Goal: Task Accomplishment & Management: Complete application form

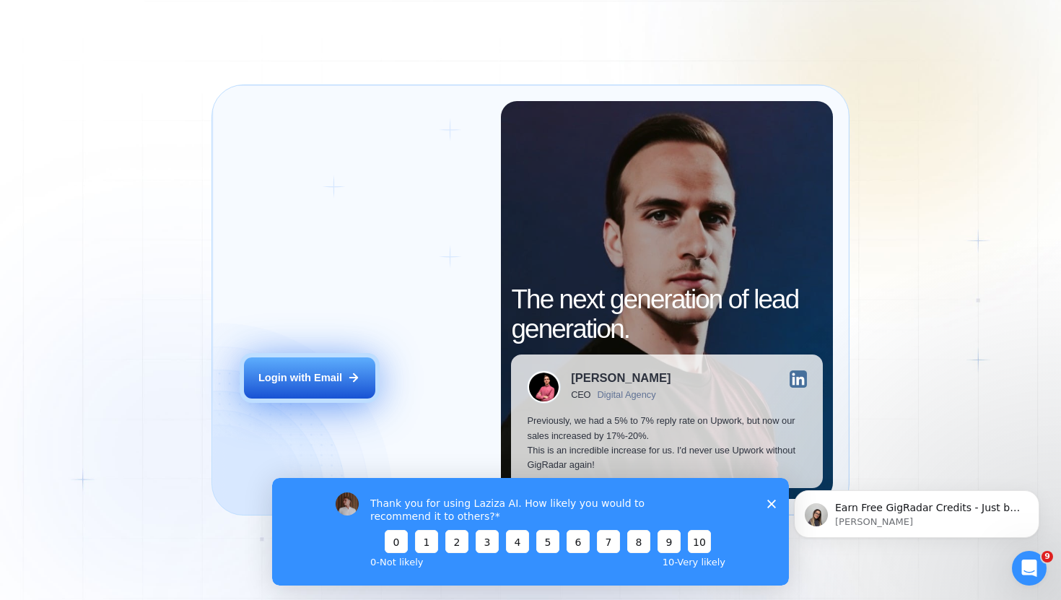
click at [323, 378] on div "Login with Email" at bounding box center [300, 377] width 84 height 14
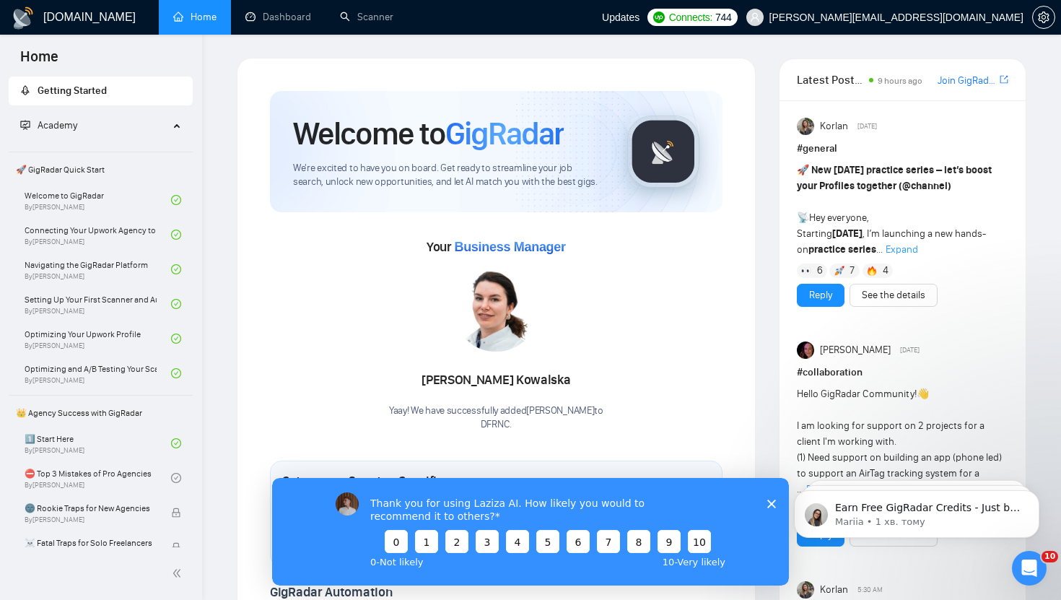
click at [773, 506] on icon "Закрити опитування" at bounding box center [771, 503] width 9 height 9
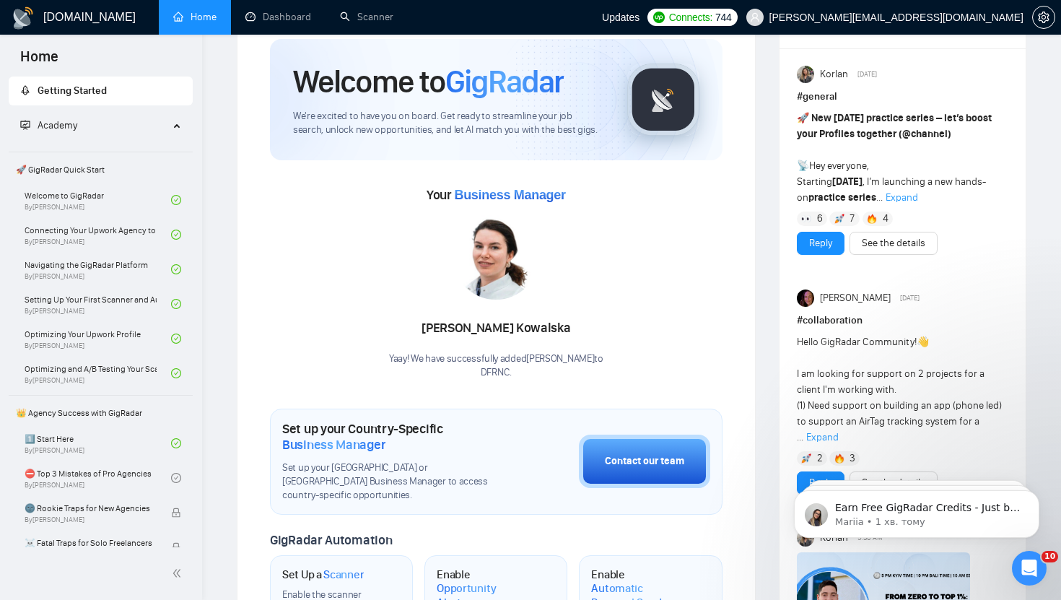
scroll to position [76, 0]
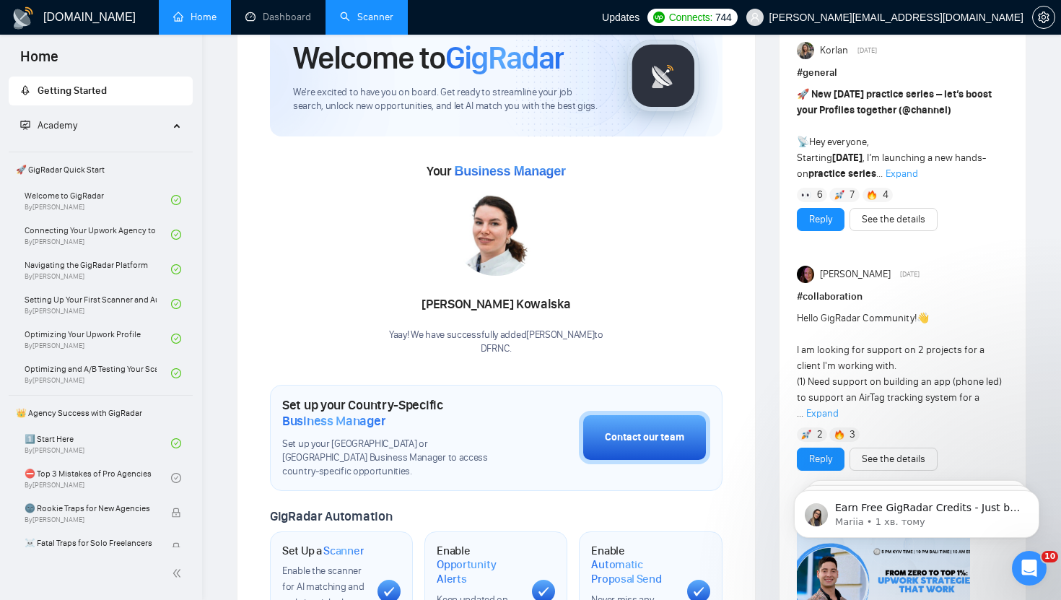
click at [392, 17] on link "Scanner" at bounding box center [366, 17] width 53 height 12
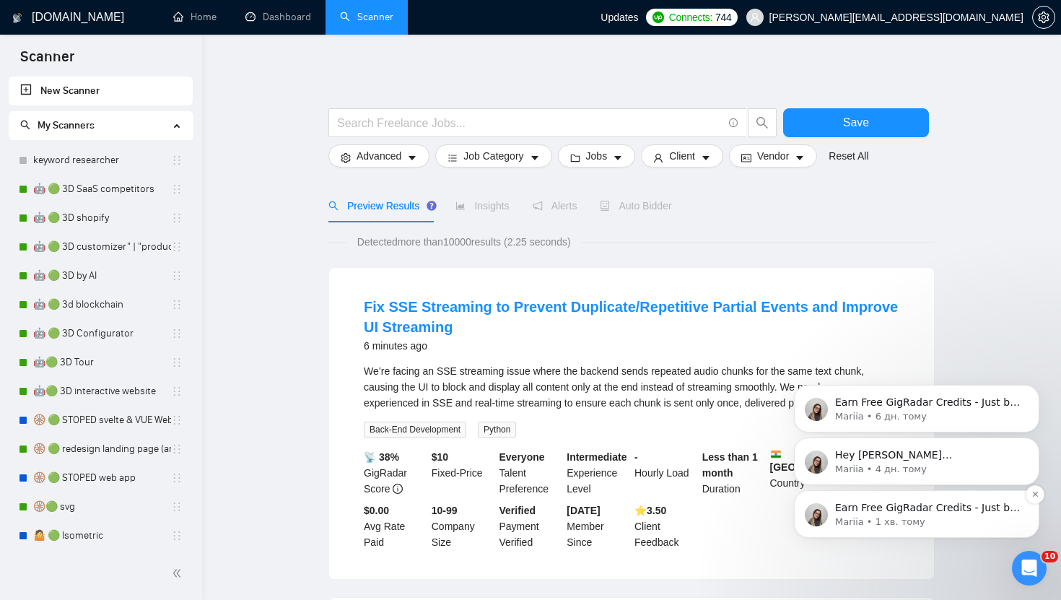
click at [893, 513] on p "Earn Free GigRadar Credits - Just by Sharing Your Story! 💬 Want more credits fo…" at bounding box center [928, 508] width 186 height 14
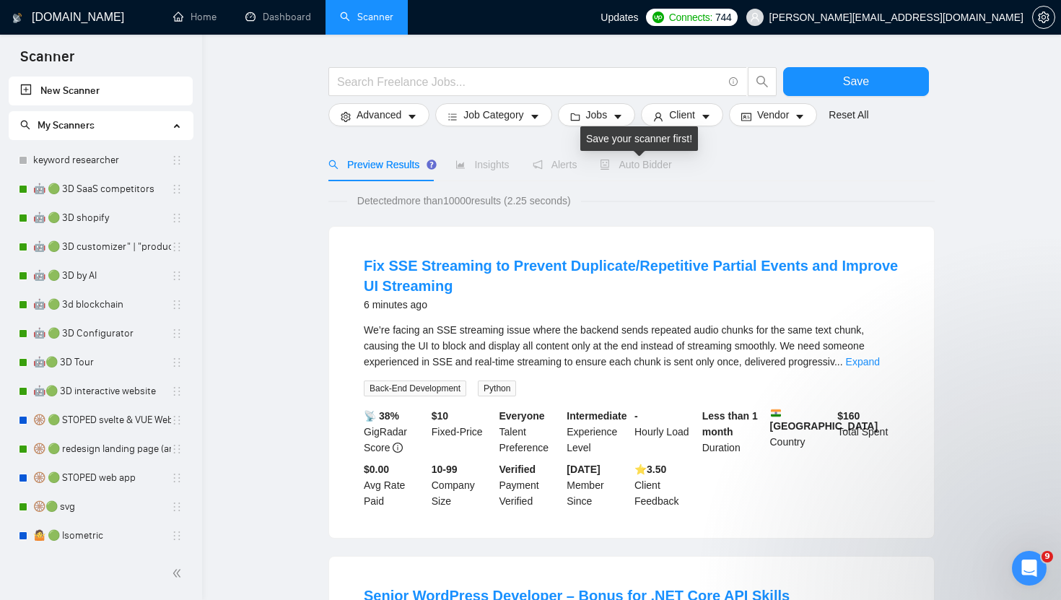
scroll to position [42, 0]
click at [1031, 567] on icon "Відкрити програму для спілкування Intercom" at bounding box center [1029, 568] width 10 height 12
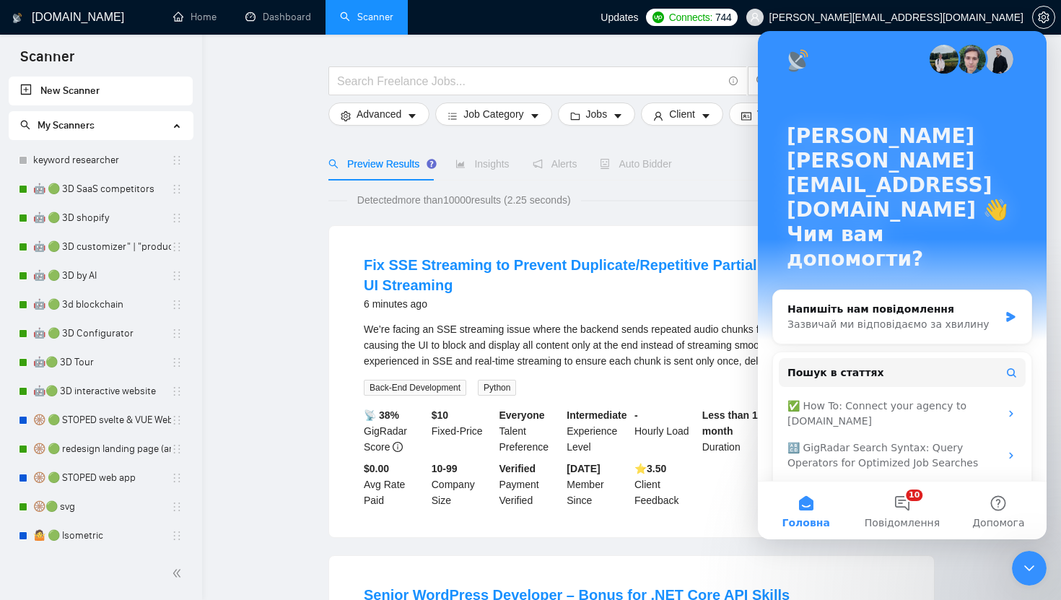
scroll to position [12, 0]
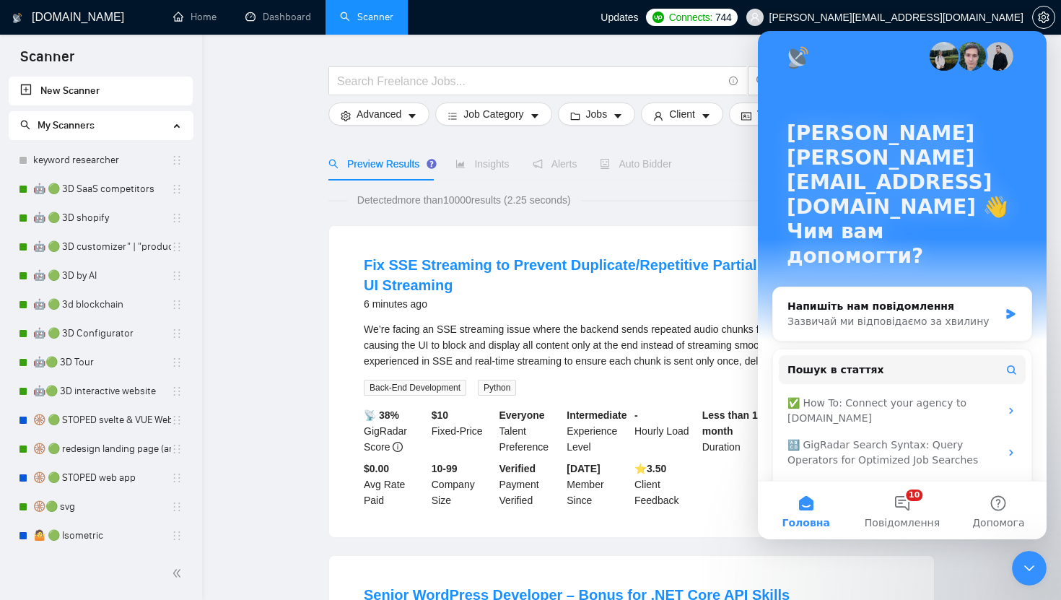
click at [1030, 560] on icon "Закрити програму для спілкування Intercom" at bounding box center [1029, 568] width 17 height 17
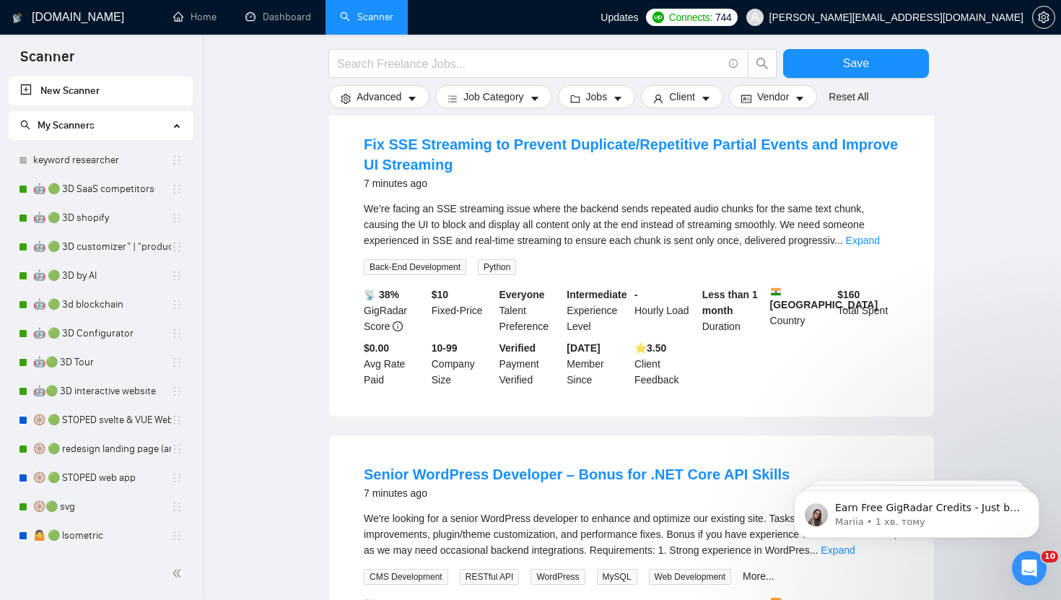
scroll to position [0, 0]
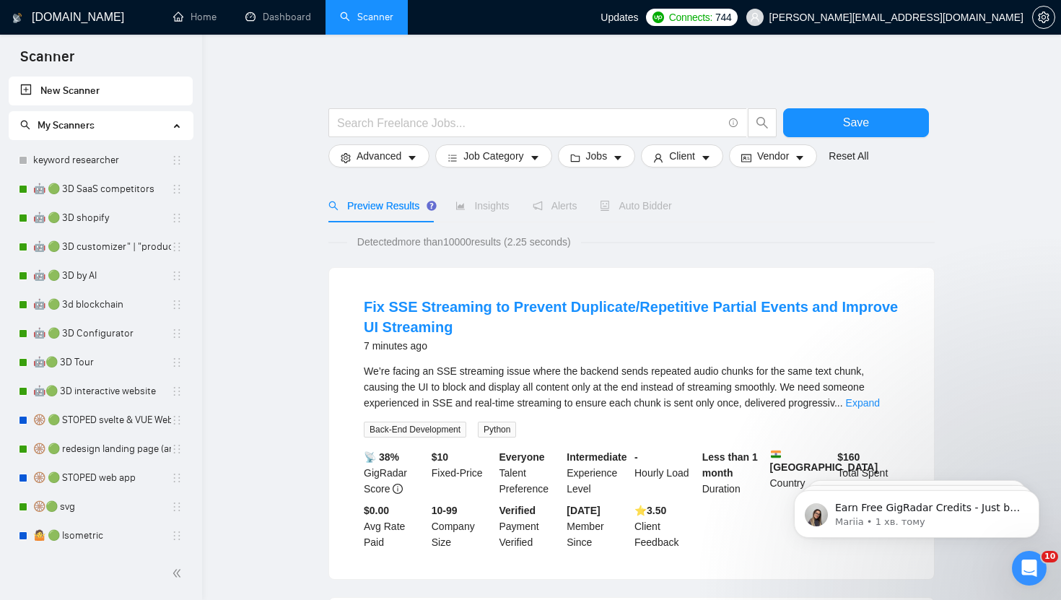
click at [637, 205] on span "Auto Bidder" at bounding box center [635, 206] width 71 height 12
click at [105, 192] on link "🤖 🟢 3D SaaS competitors" at bounding box center [102, 189] width 138 height 29
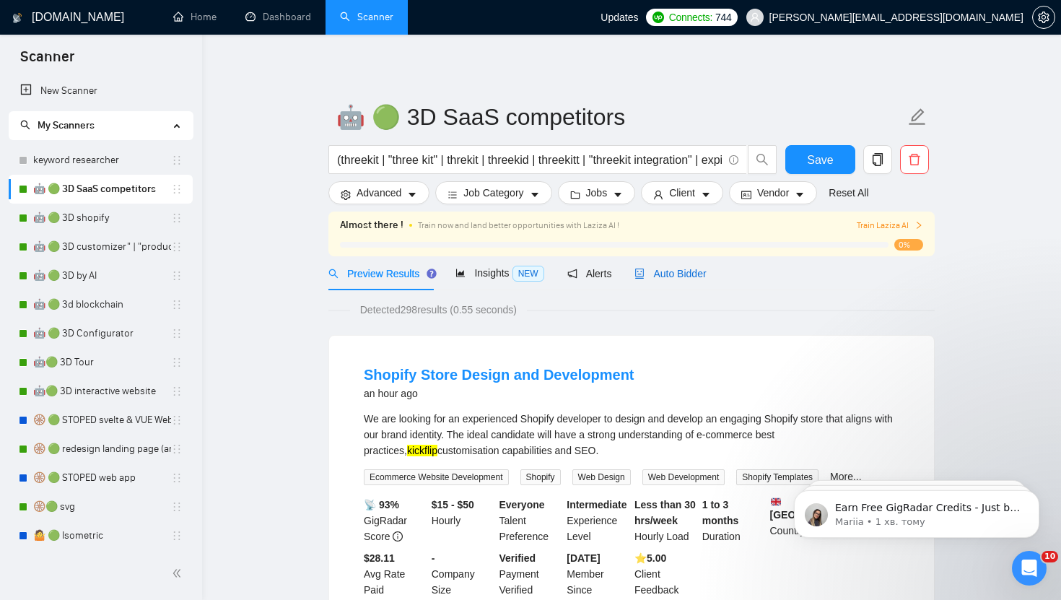
click at [674, 277] on span "Auto Bidder" at bounding box center [670, 274] width 71 height 12
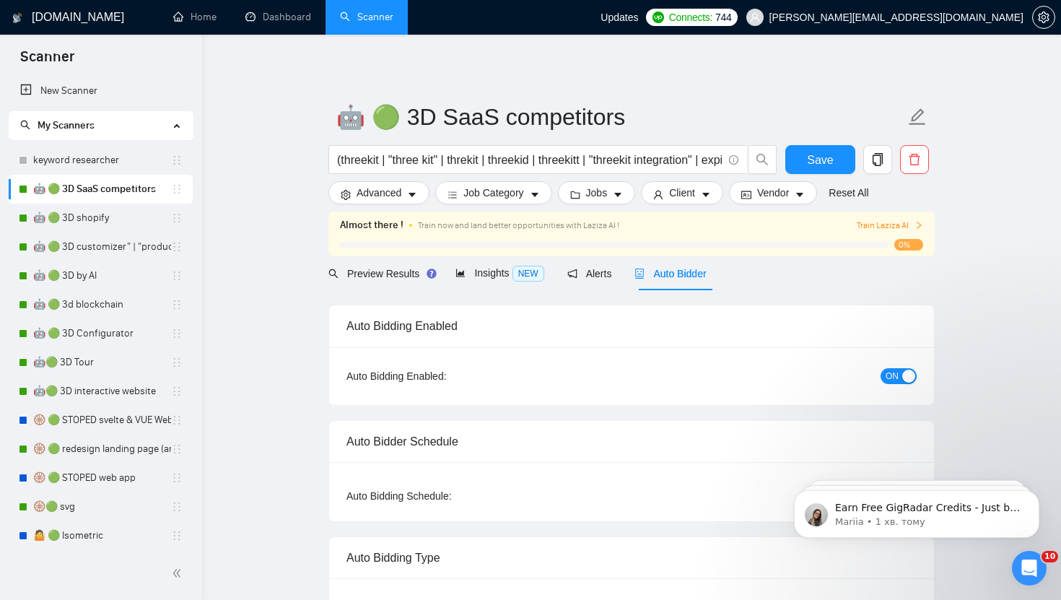
checkbox input "true"
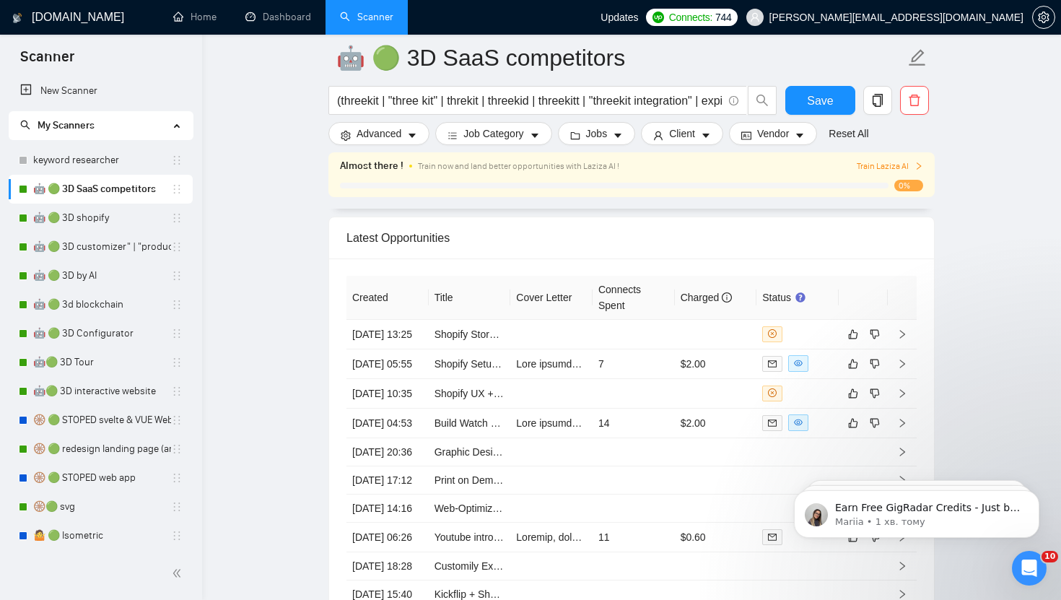
scroll to position [3717, 0]
click at [474, 339] on link "Shopify Store Design and Development" at bounding box center [523, 333] width 177 height 12
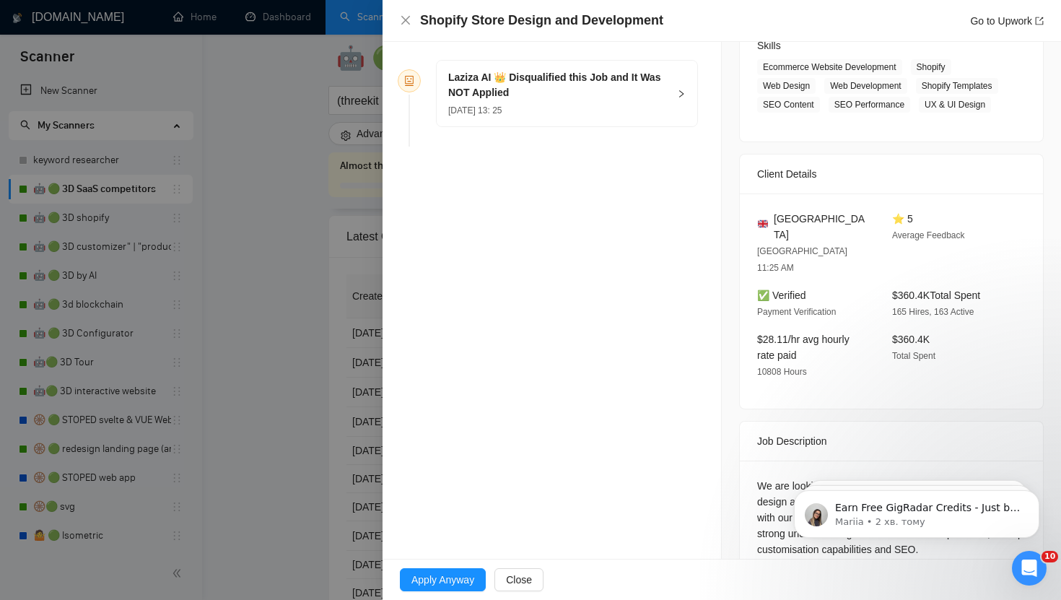
scroll to position [266, 0]
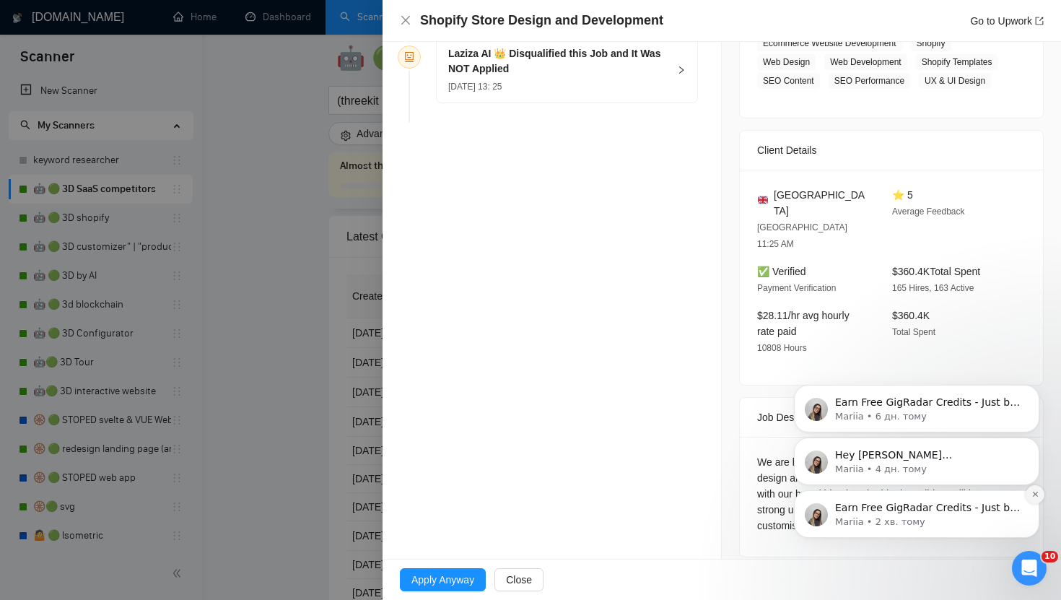
click at [1037, 495] on icon "Dismiss notification" at bounding box center [1036, 494] width 8 height 8
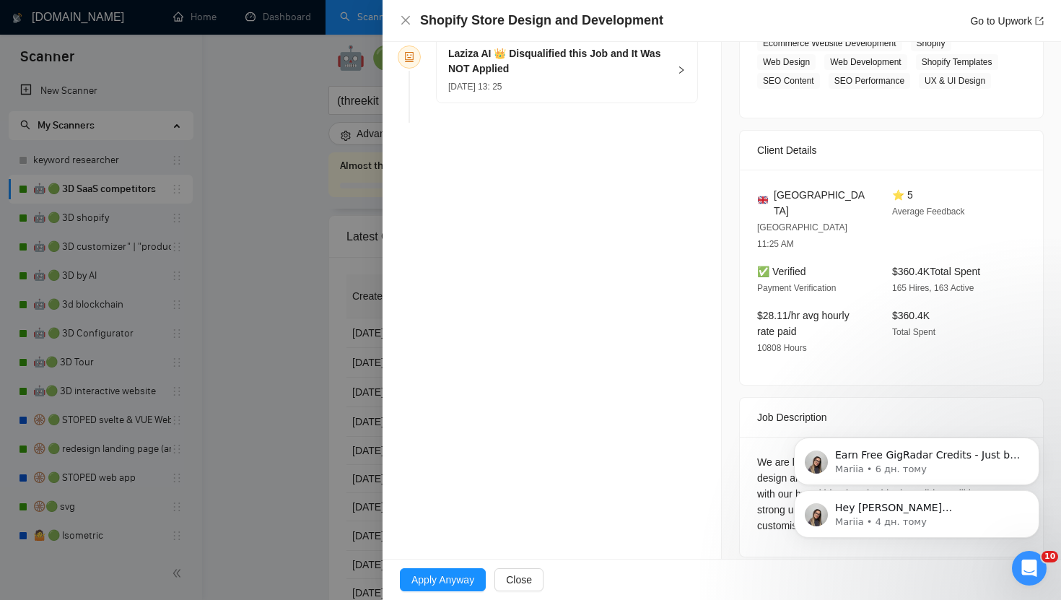
click at [975, 391] on div "Hey bohdan.psh@gmail.com, Looks like your Upwork agency DFRNC ran out of connec…" at bounding box center [917, 447] width 266 height 180
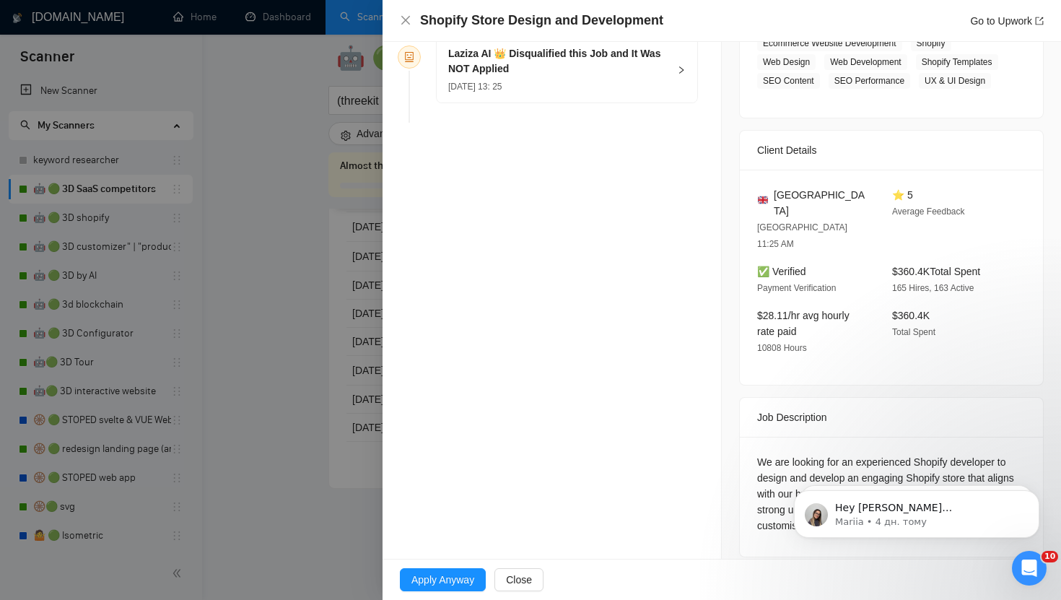
click at [337, 290] on div at bounding box center [530, 300] width 1061 height 600
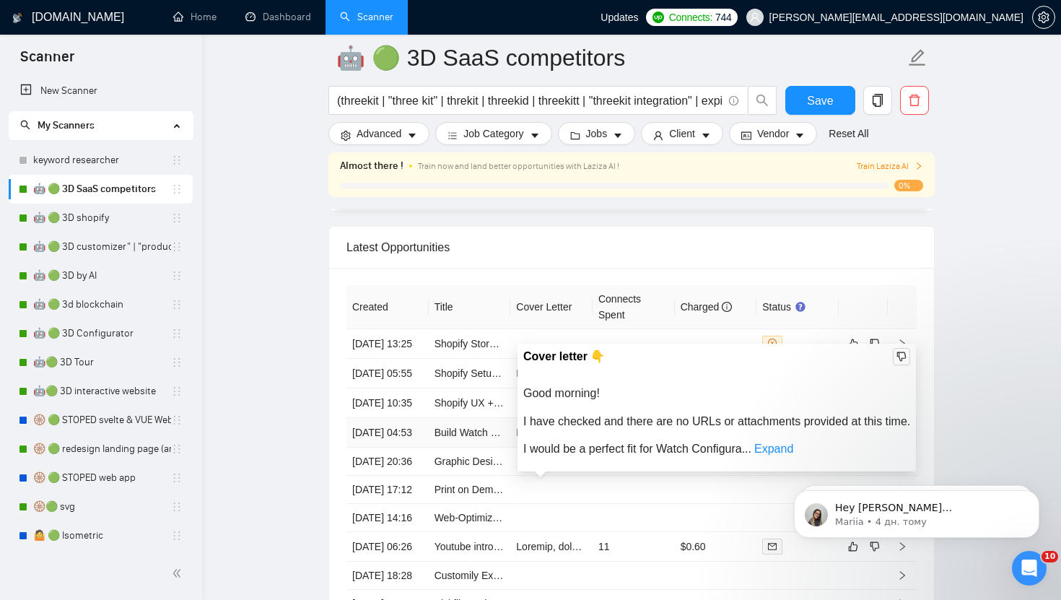
scroll to position [3695, 0]
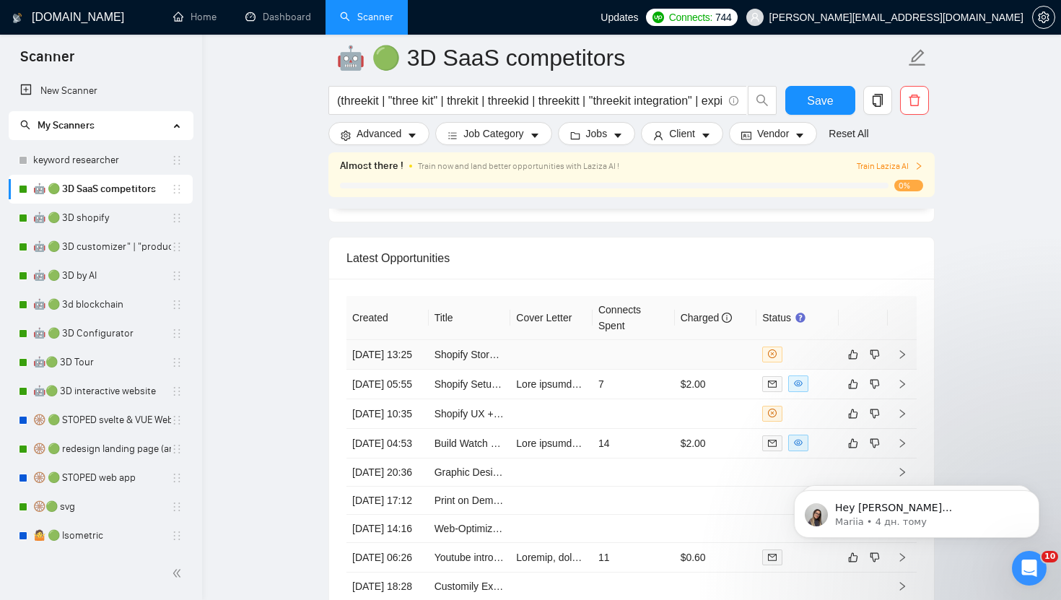
click at [898, 360] on icon "right" at bounding box center [902, 354] width 10 height 10
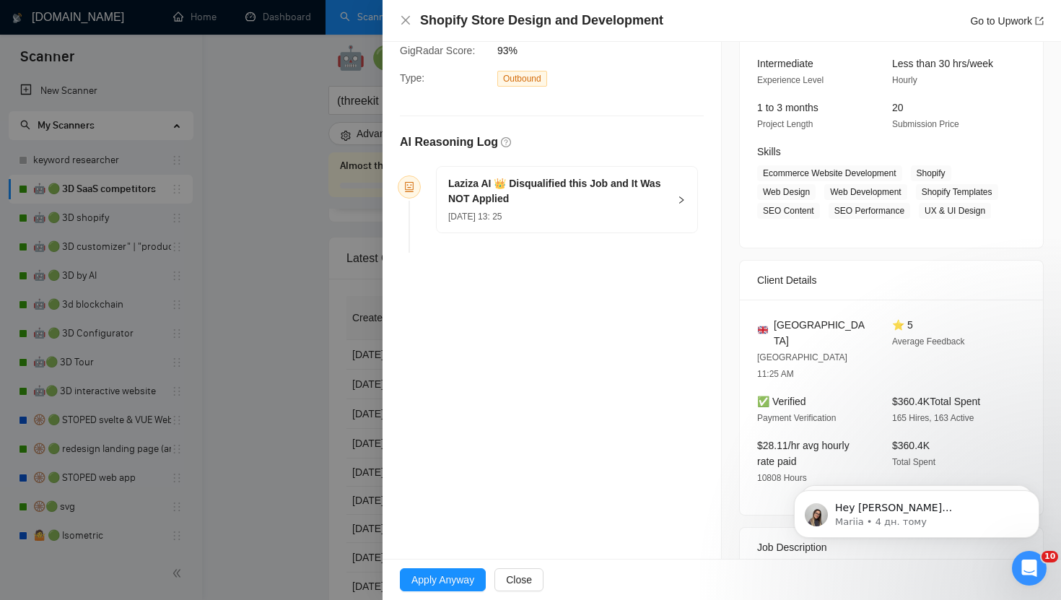
scroll to position [123, 0]
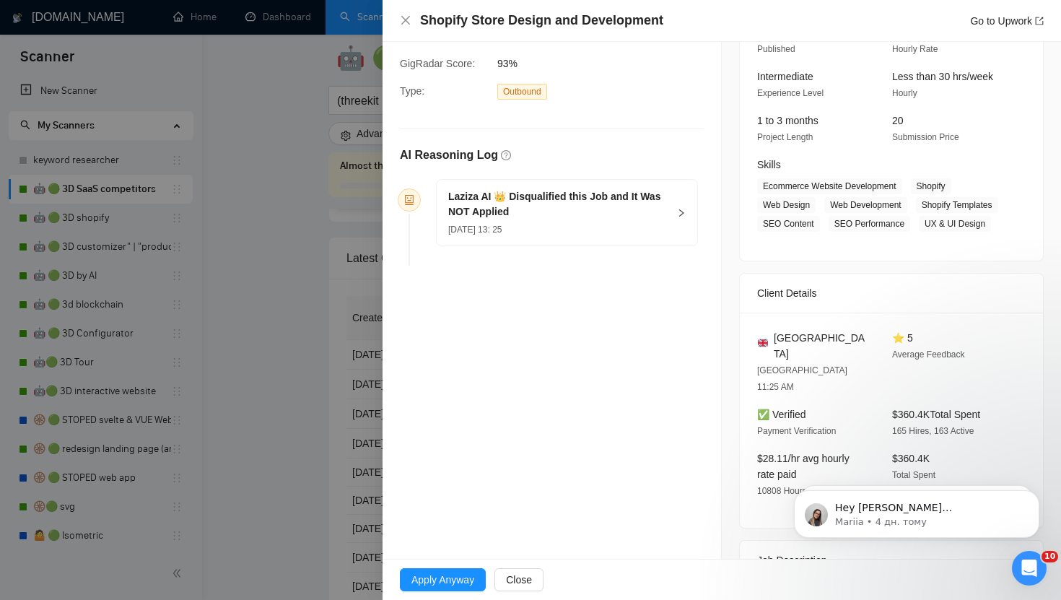
click at [679, 212] on icon "right" at bounding box center [681, 213] width 9 height 9
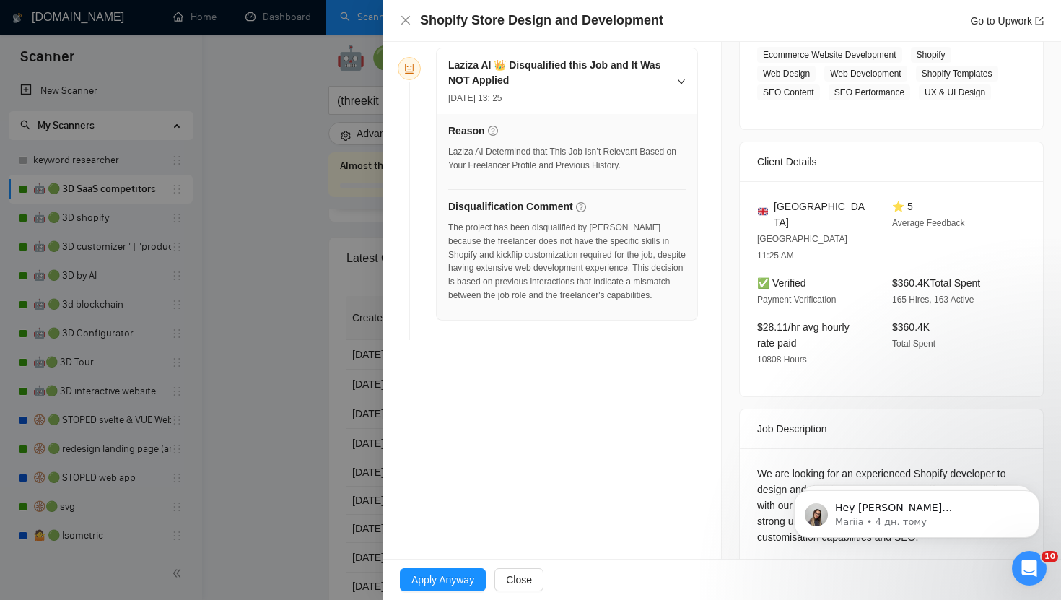
scroll to position [266, 0]
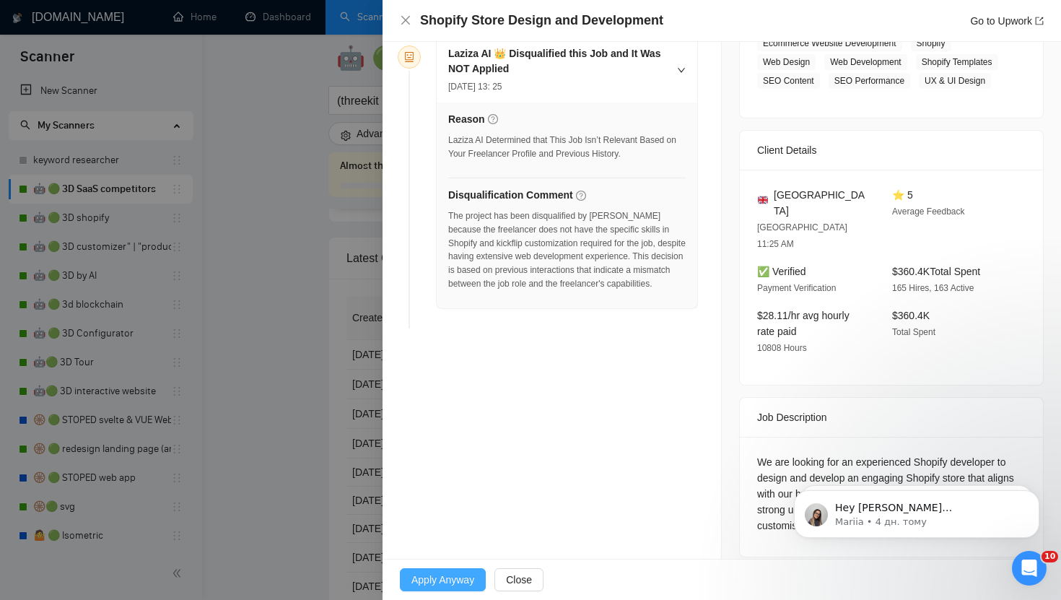
click at [457, 580] on span "Apply Anyway" at bounding box center [443, 580] width 63 height 16
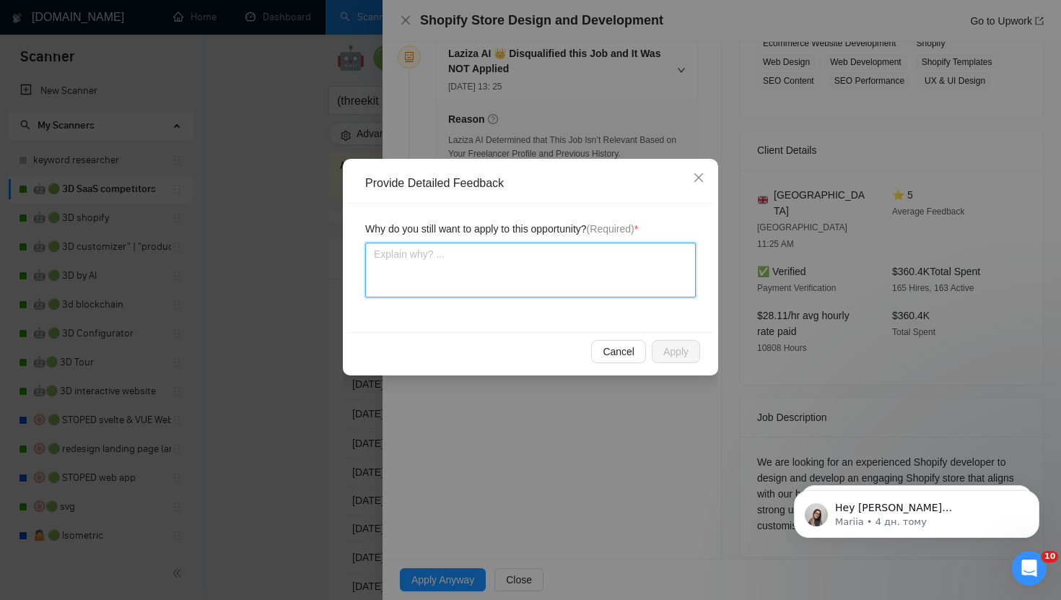
click at [442, 268] on textarea at bounding box center [530, 270] width 331 height 55
type textarea "i"
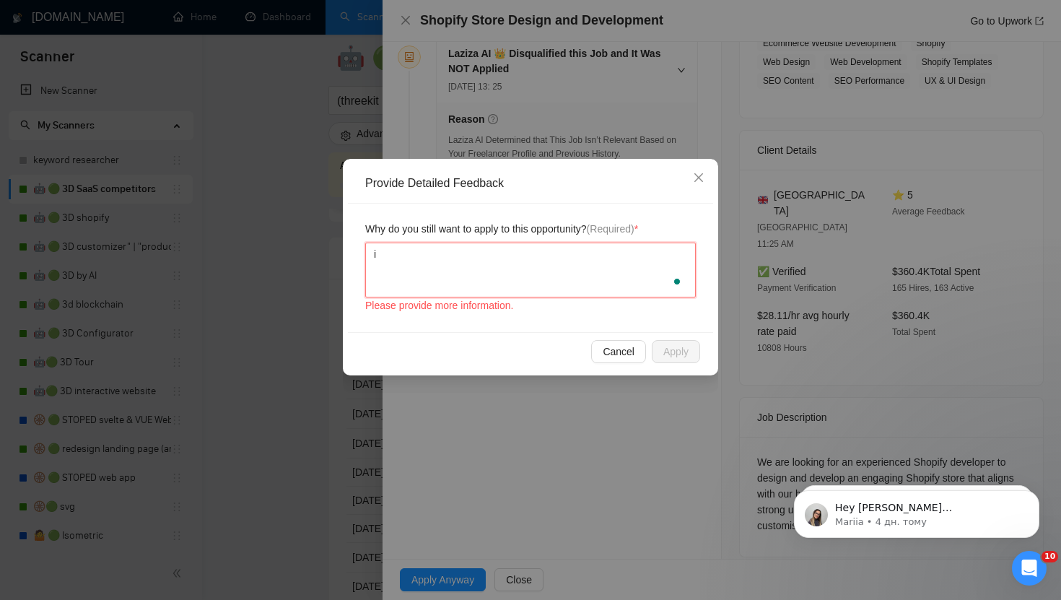
type textarea "i h"
type textarea "i ha"
type textarea "i hab"
type textarea "i ha"
type textarea "i h"
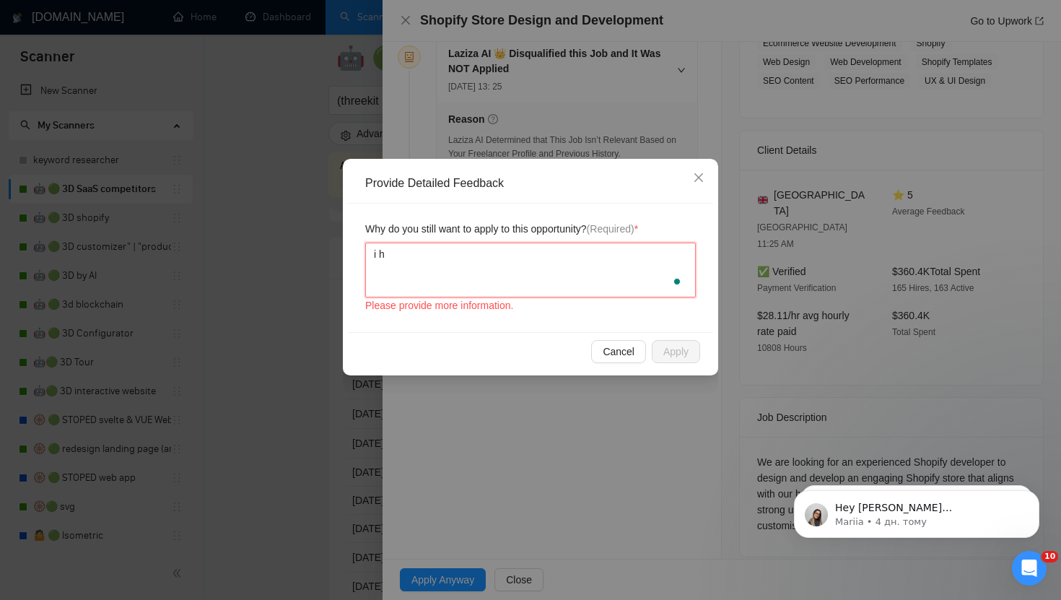
type textarea "i"
type textarea "f"
type textarea "fr"
type textarea "fre"
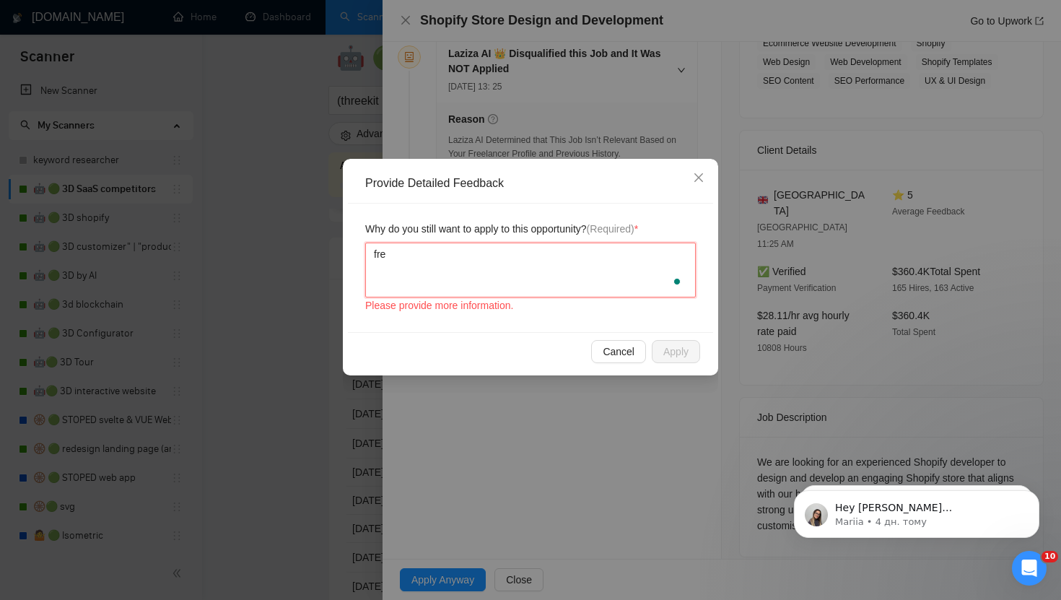
type textarea "free"
type textarea "freel"
type textarea "freela"
type textarea "freelan"
type textarea "freelanc"
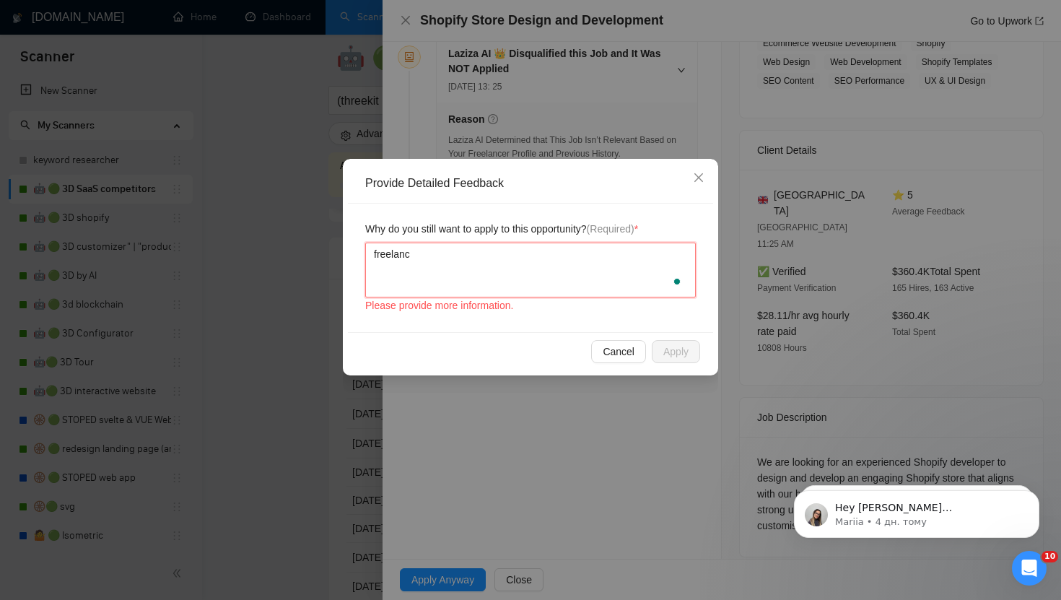
type textarea "freelance"
type textarea "freelancer"
type textarea "freelancer h"
type textarea "freelancer ha"
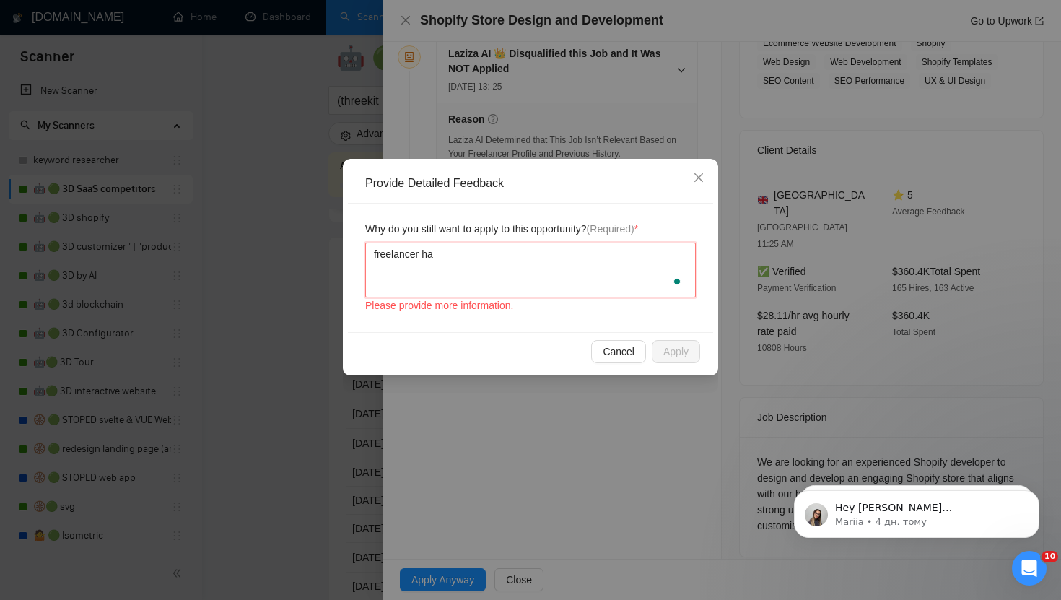
type textarea "freelancer hav"
type textarea "freelancer have"
type textarea "freelancer have a"
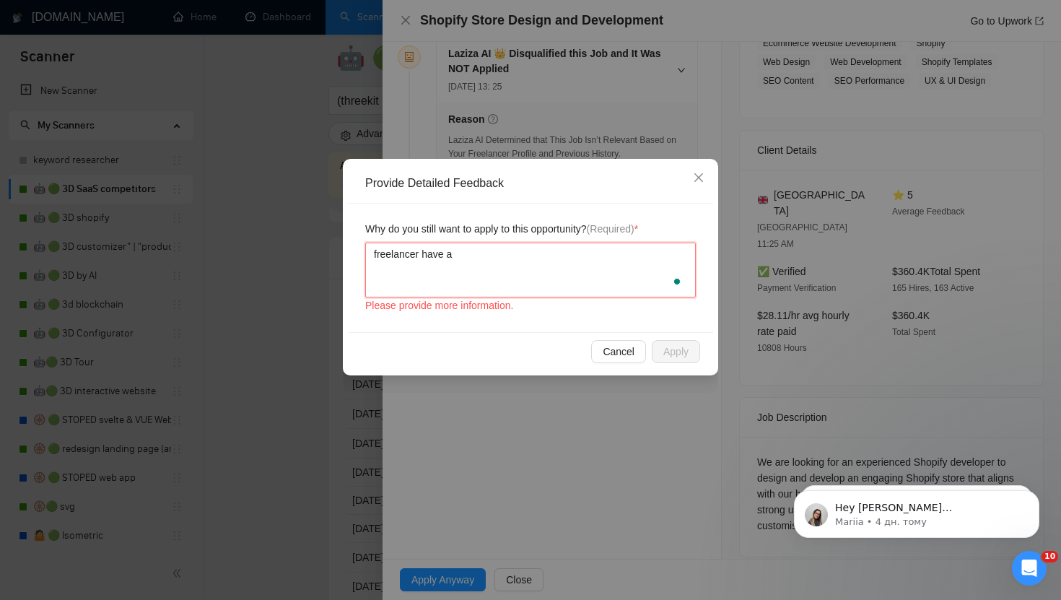
type textarea "freelancer have a l"
type textarea "freelancer have a lo"
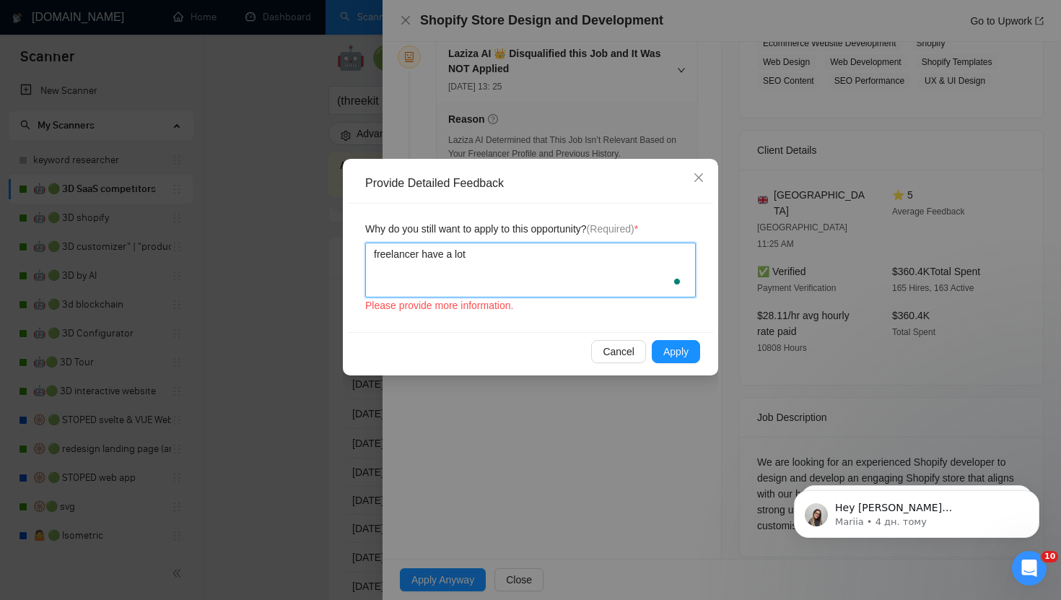
type textarea "freelancer have a lot"
type textarea "freelancer have a lot S"
type textarea "freelancer have a lot Sh"
type textarea "freelancer have a lot Sho"
type textarea "freelancer have a lot Shop"
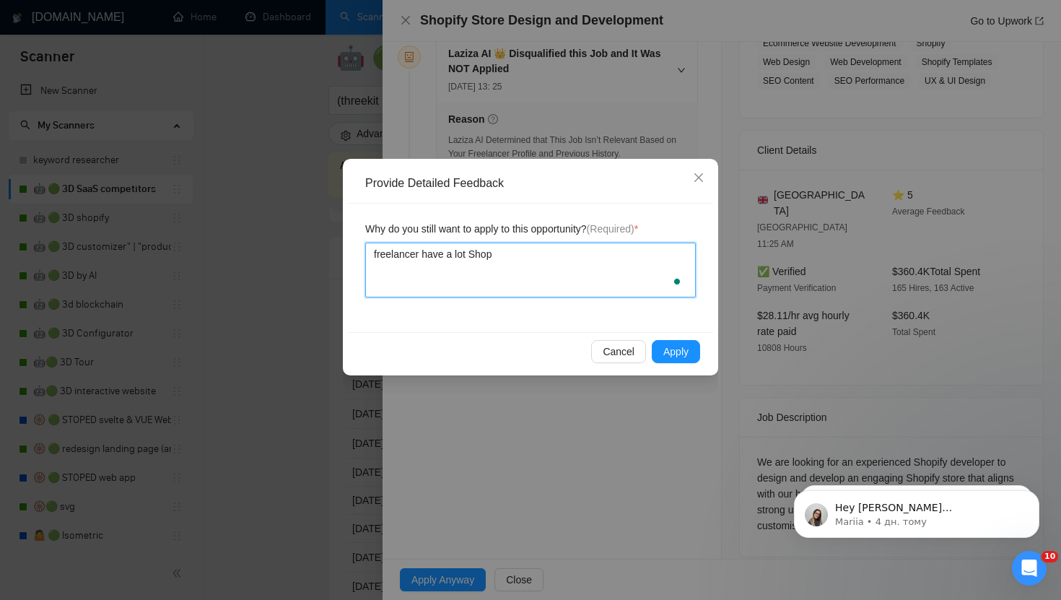
type textarea "freelancer have a lot Shopi"
type textarea "freelancer have a lot Shopif"
type textarea "freelancer have a lot Shopify"
type textarea "freelancer have a lot Shopify p"
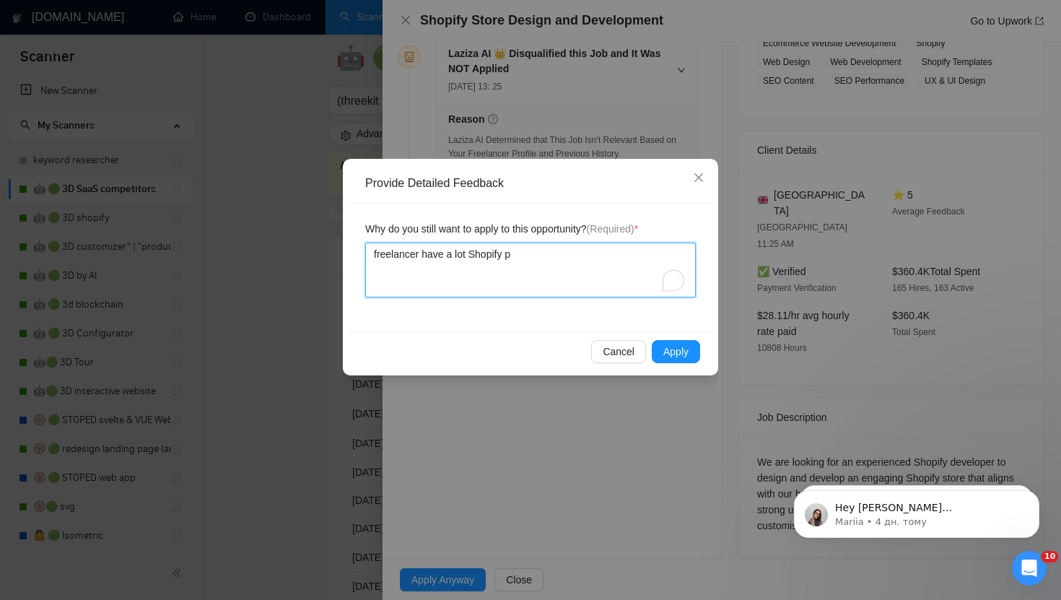
type textarea "freelancer have a lot Shopify pr"
type textarea "freelancer have a lot Shopify pro"
type textarea "freelancer have a lot Shopify proj"
type textarea "freelancer have a lot Shopify proje"
type textarea "freelancer have a lot Shopify projec"
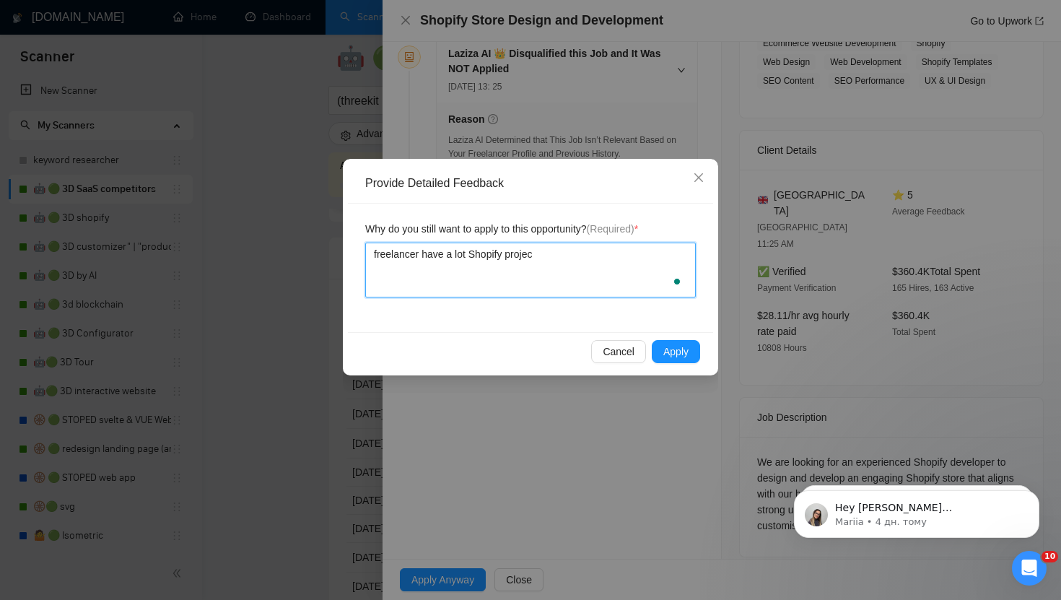
type textarea "freelancer have a lot Shopify project"
type textarea "freelancer have a lot Shopify projects"
type textarea "freelancer have a lot Shopify projects b"
type textarea "freelancer have a lot Shopify projects be"
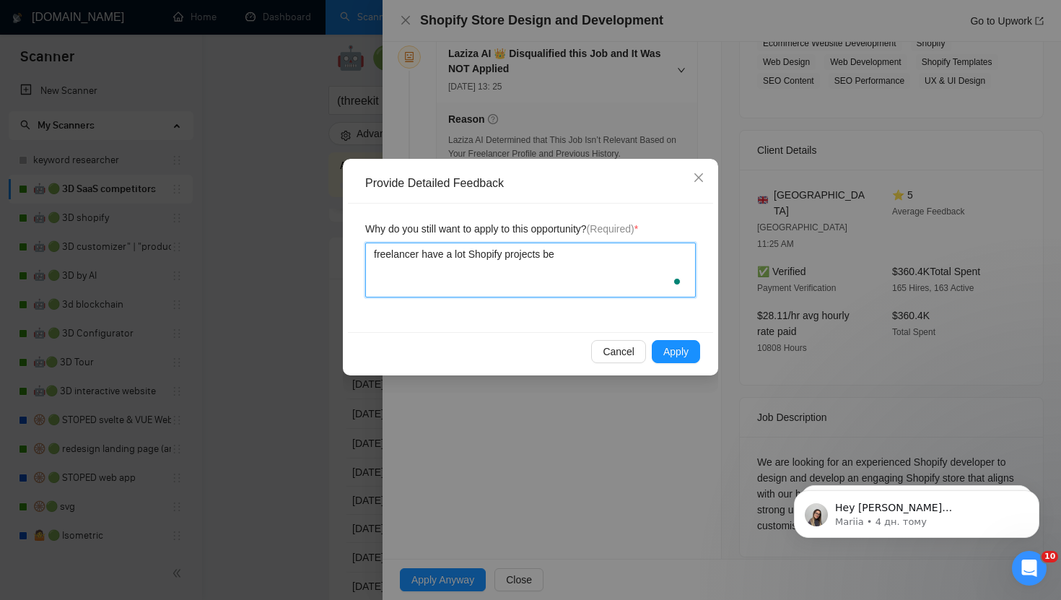
type textarea "freelancer have a lot Shopify projects bef"
type textarea "freelancer have a lot Shopify projects befo"
type textarea "freelancer have a lot Shopify projects befor"
type textarea "freelancer have a lot Shopify projects before"
type textarea "freelancer have a lot Shopify projects before,"
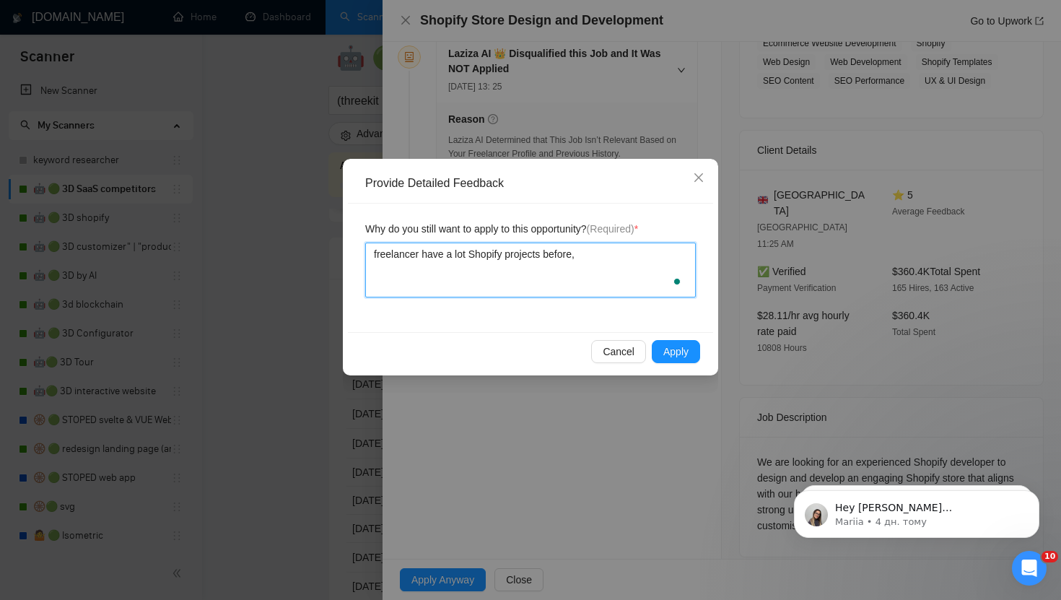
type textarea "freelancer have a lot Shopify projects before,"
type textarea "freelancer have a lot Shopify projects before, a"
type textarea "freelancer have a lot Shopify projects before, ad"
type textarea "freelancer have a lot Shopify projects before, a"
type textarea "freelancer have a lot Shopify projects before, an"
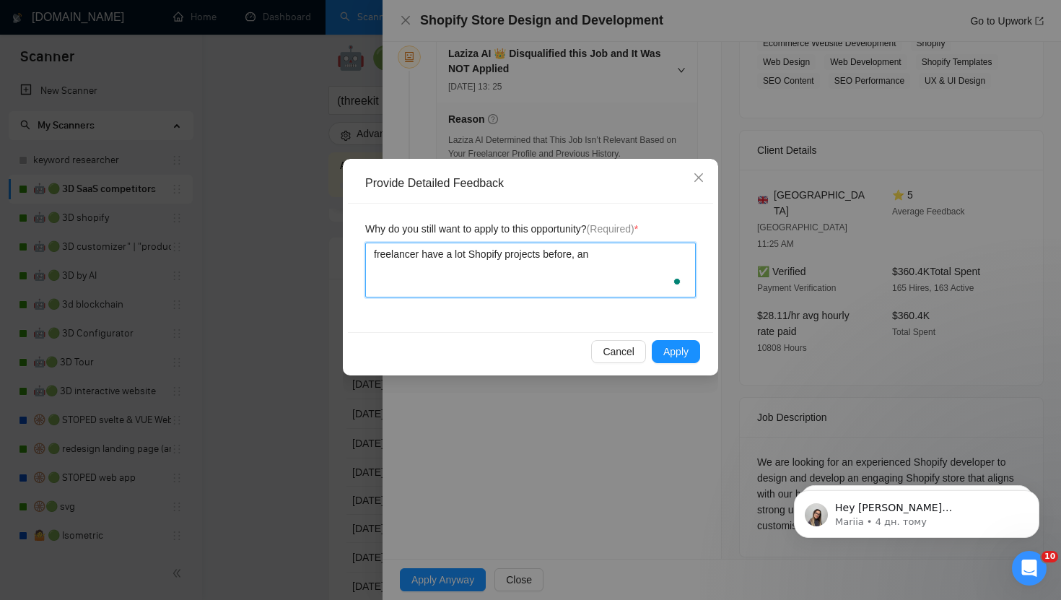
type textarea "freelancer have a lot Shopify projects before, and"
type textarea "freelancer have a lot Shopify projects before, and a"
type textarea "freelancer have a lot Shopify projects before, and al"
type textarea "freelancer have a lot Shopify projects before, and als"
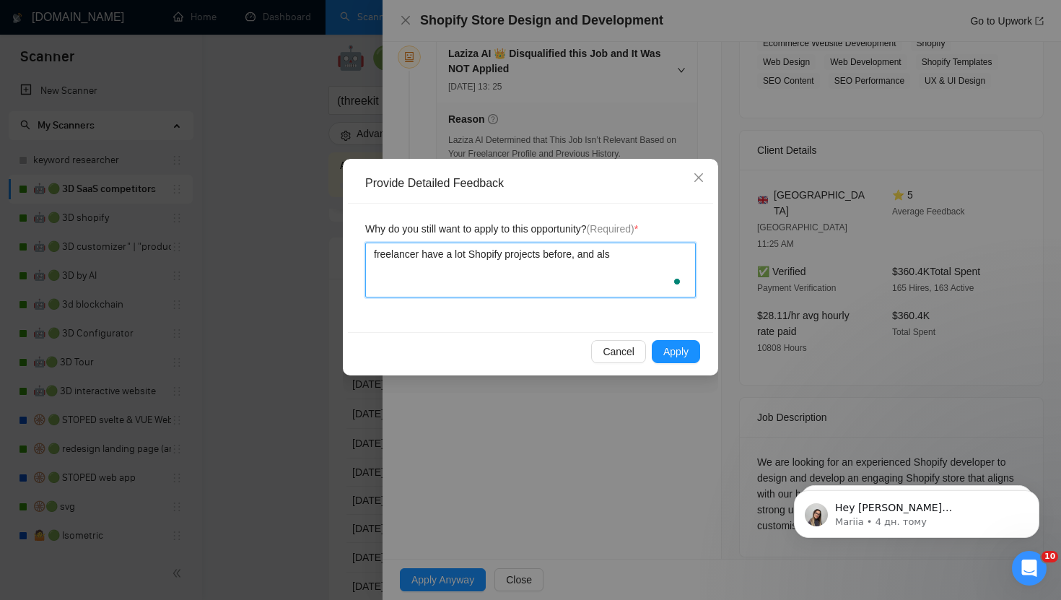
type textarea "freelancer have a lot Shopify projects before, and also"
type textarea "freelancer have a lot Shopify projects before, and also w"
type textarea "freelancer have a lot Shopify projects before, and also wo"
type textarea "freelancer have a lot Shopify projects before, and also wor"
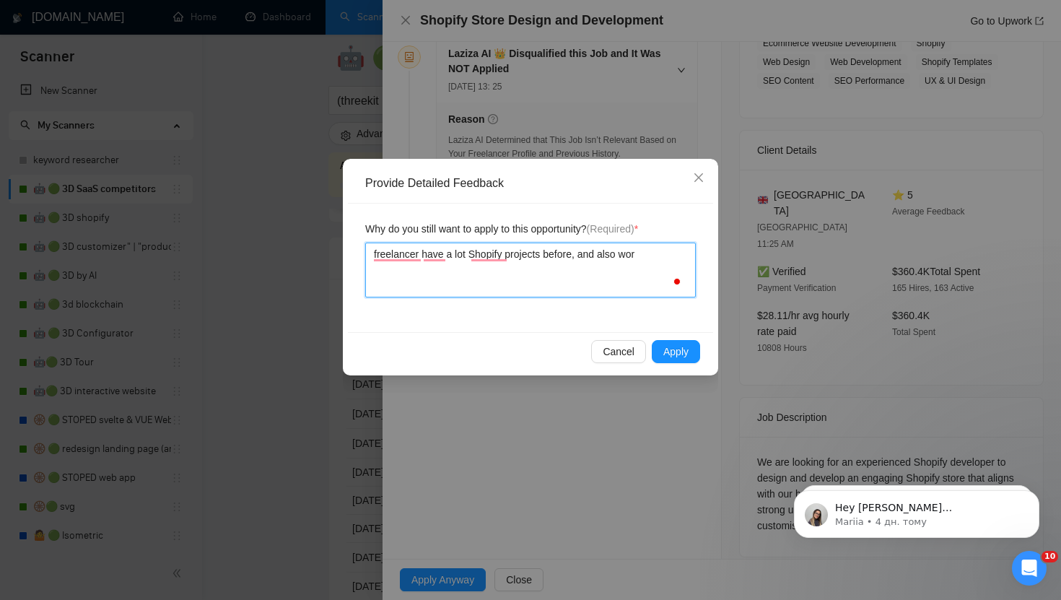
type textarea "freelancer have a lot Shopify projects before, and also work"
type textarea "freelancer have a lot Shopify projects before, and also worki"
type textarea "freelancer have a lot Shopify projects before, and also workin"
type textarea "freelancer have a lot Shopify projects before, and also working"
type textarea "freelancer have a lot Shopify projects before, and also working o"
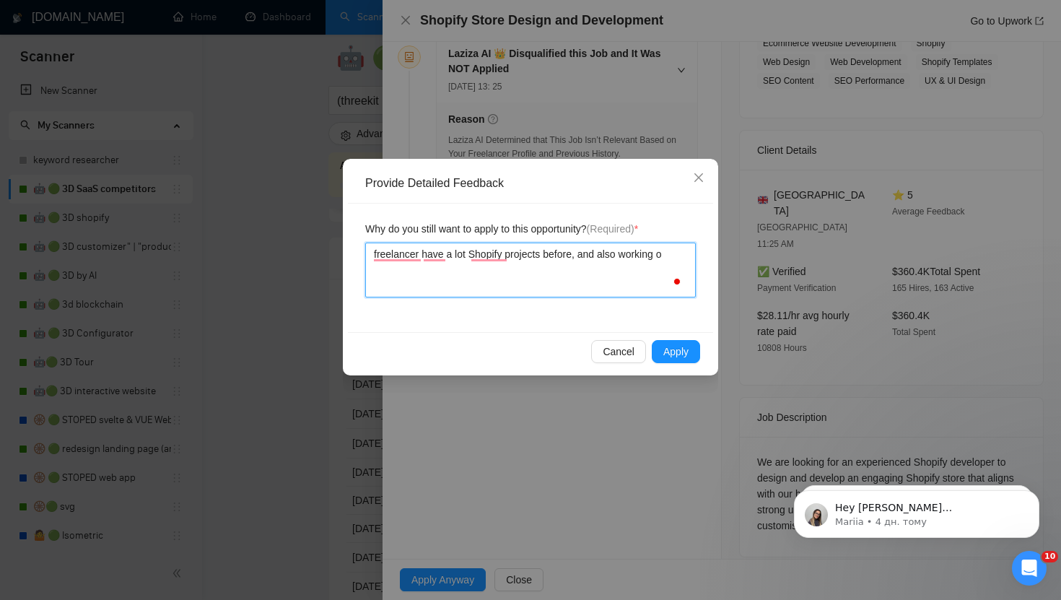
type textarea "freelancer have a lot Shopify projects before, and also working ok"
type textarea "freelancer have a lot Shopify projects before, and also working ok w"
type textarea "freelancer have a lot Shopify projects before, and also working ok wi"
type textarea "freelancer have a lot Shopify projects before, and also working ok wit"
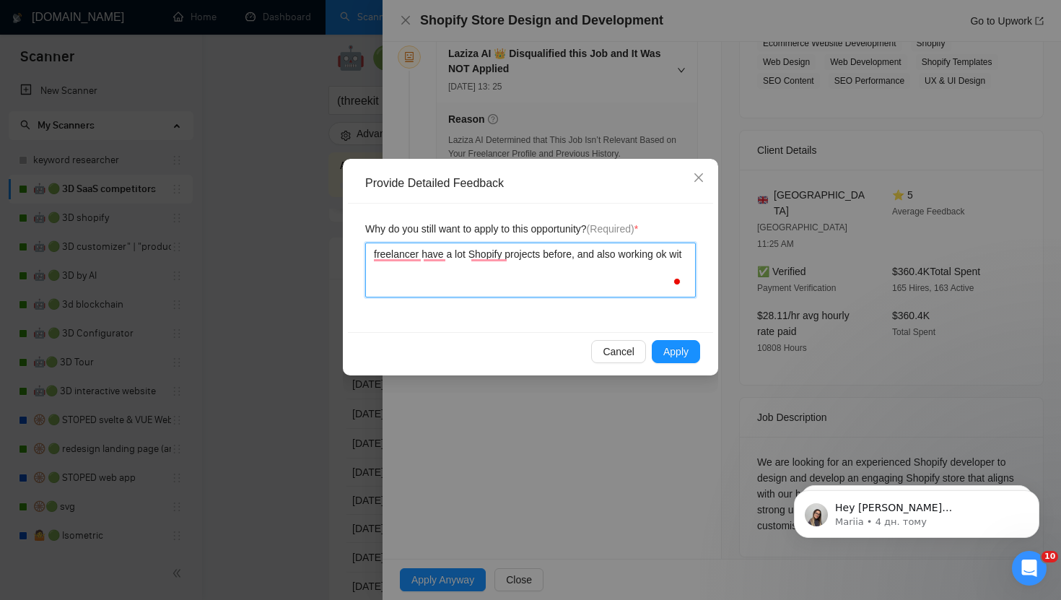
type textarea "freelancer have a lot Shopify projects before, and also working ok with"
type textarea "freelancer have a lot Shopify projects before, and also working ok with k"
type textarea "freelancer have a lot Shopify projects before, and also working ok with ki"
type textarea "freelancer have a lot Shopify projects before, and also working ok with kic"
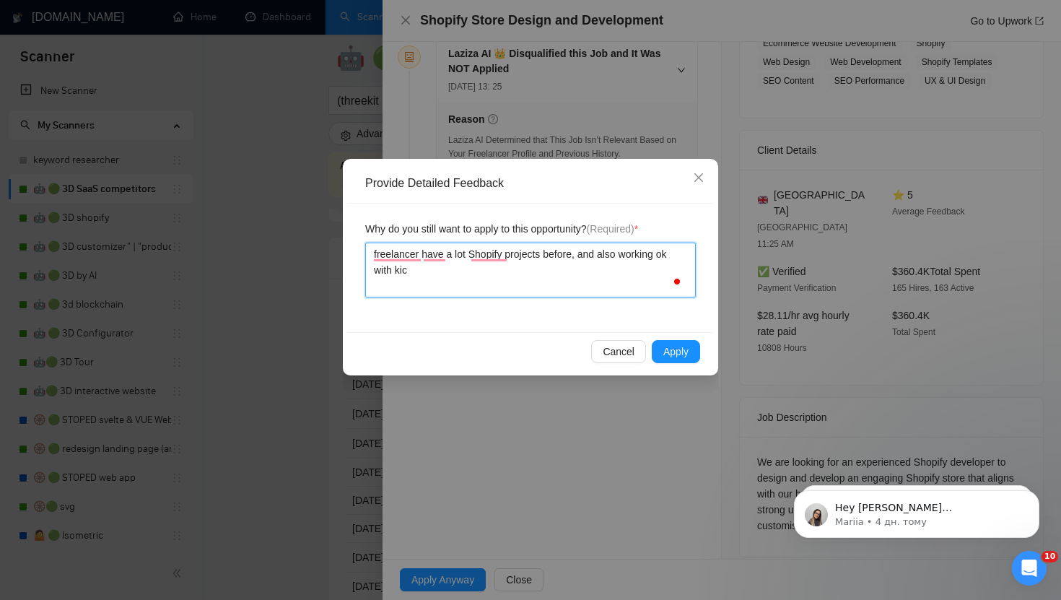
type textarea "freelancer have a lot Shopify projects before, and also working ok with kick"
type textarea "freelancer have a lot Shopify projects before, and also working ok with kickf"
type textarea "freelancer have a lot Shopify projects before, and also working ok with kickfl"
type textarea "freelancer have a lot Shopify projects before, and also working ok with kickfli"
type textarea "freelancer have a lot Shopify projects before, and also working ok with kickflip"
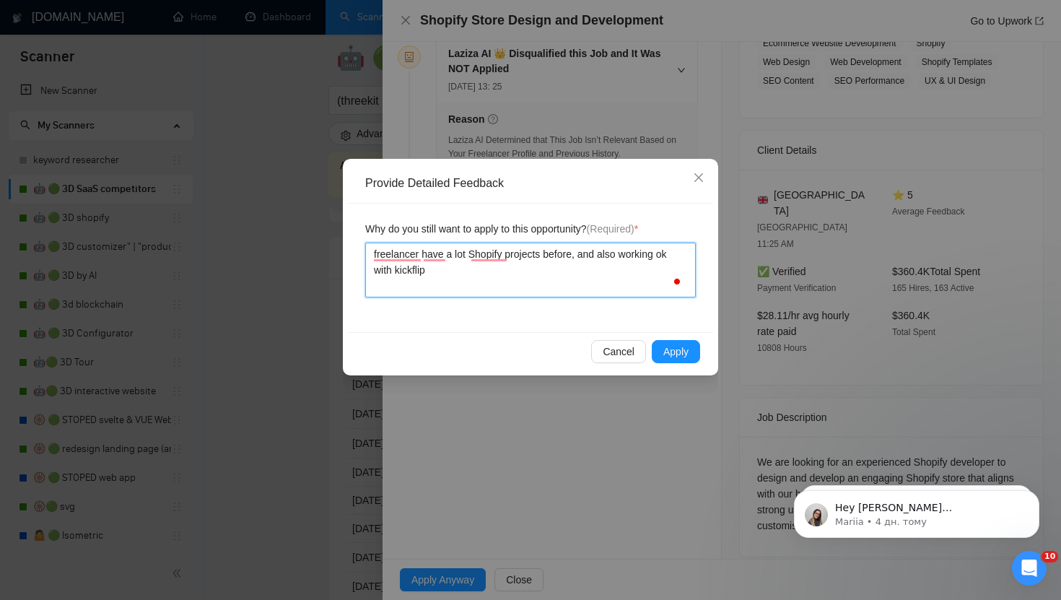
type textarea "freelancer have a lot Shopify projects before, and also working ok with kickflip"
type textarea "freelancer have a lot Shopify projects before, and also working ok with kickfli…"
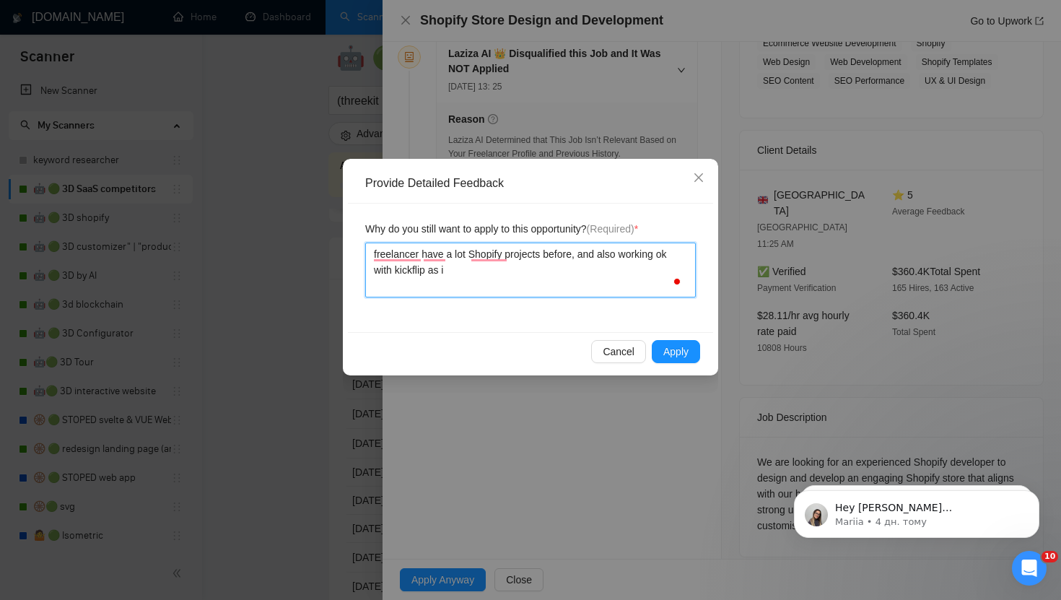
type textarea "freelancer have a lot Shopify projects before, and also working ok with kickfli…"
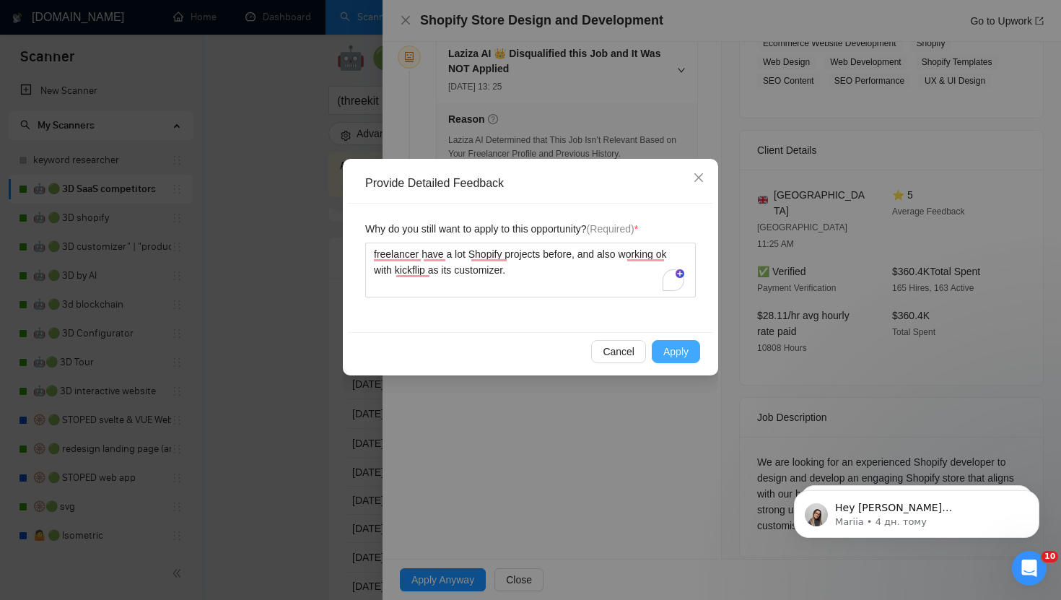
click at [689, 350] on button "Apply" at bounding box center [676, 351] width 48 height 23
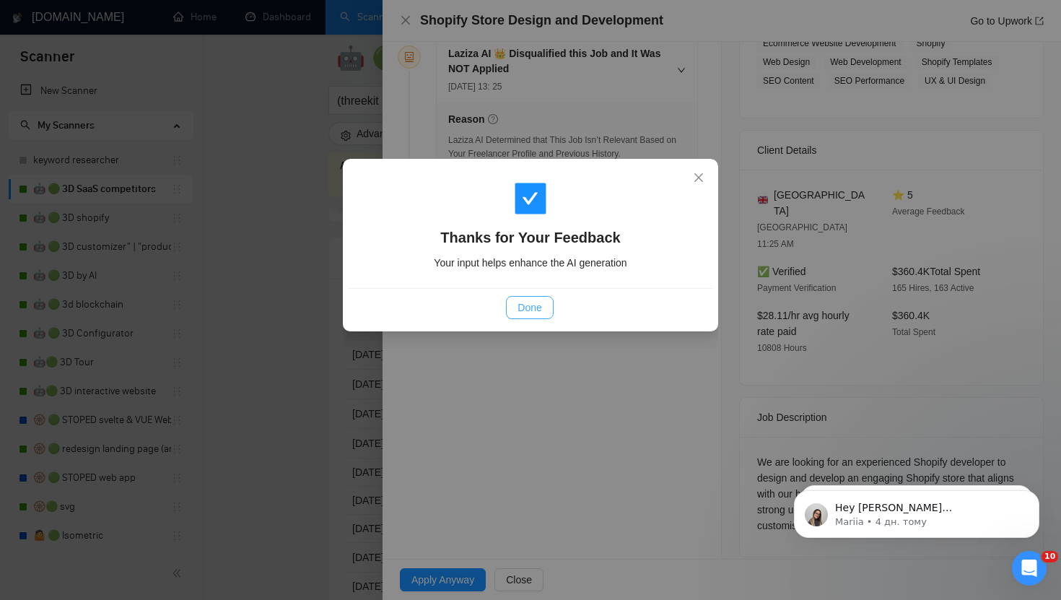
click at [537, 305] on span "Done" at bounding box center [530, 308] width 24 height 16
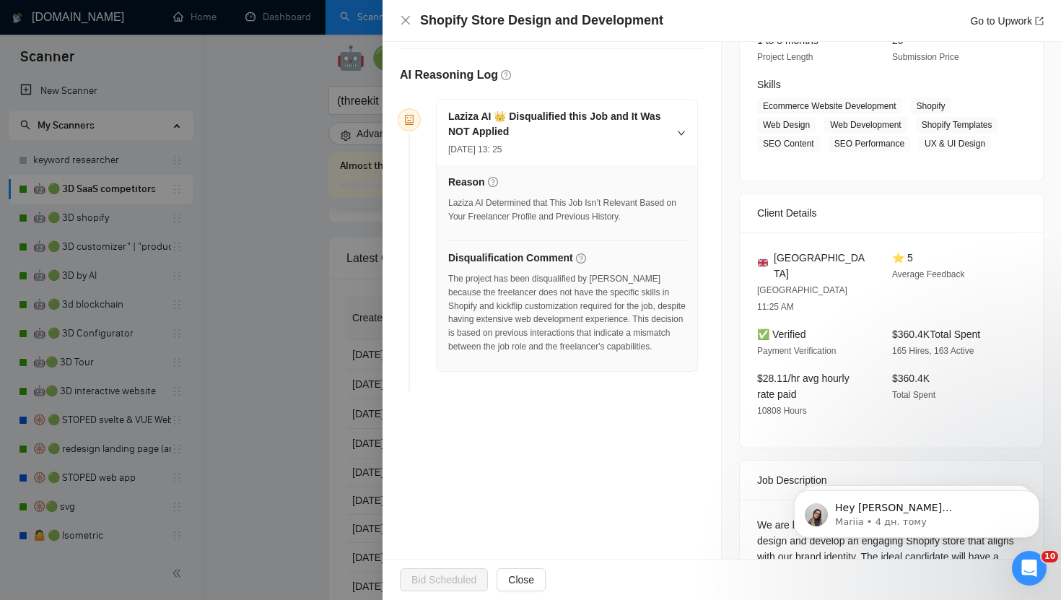
scroll to position [0, 0]
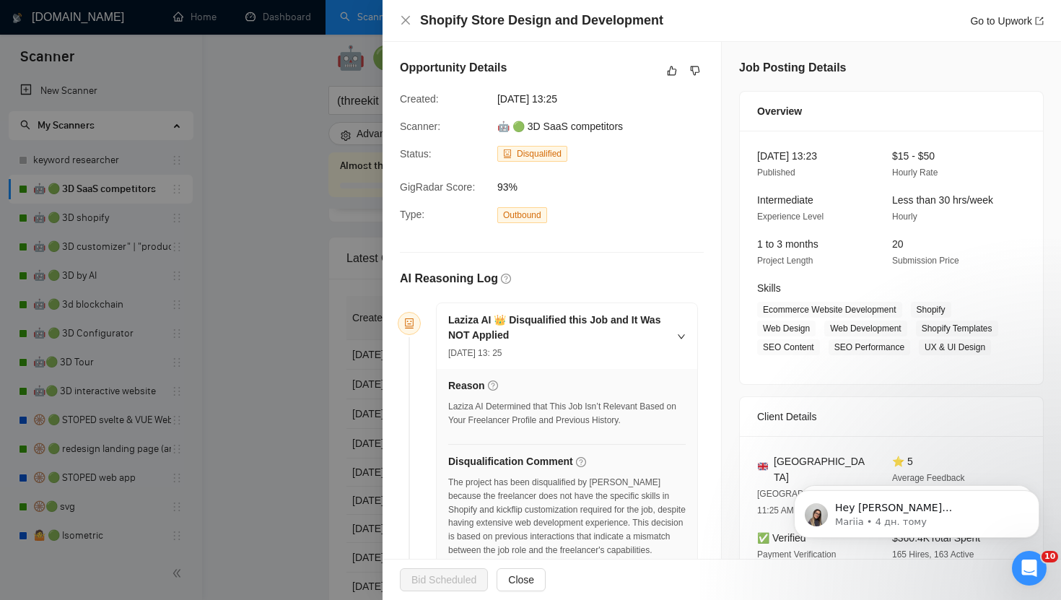
click at [355, 274] on div at bounding box center [530, 300] width 1061 height 600
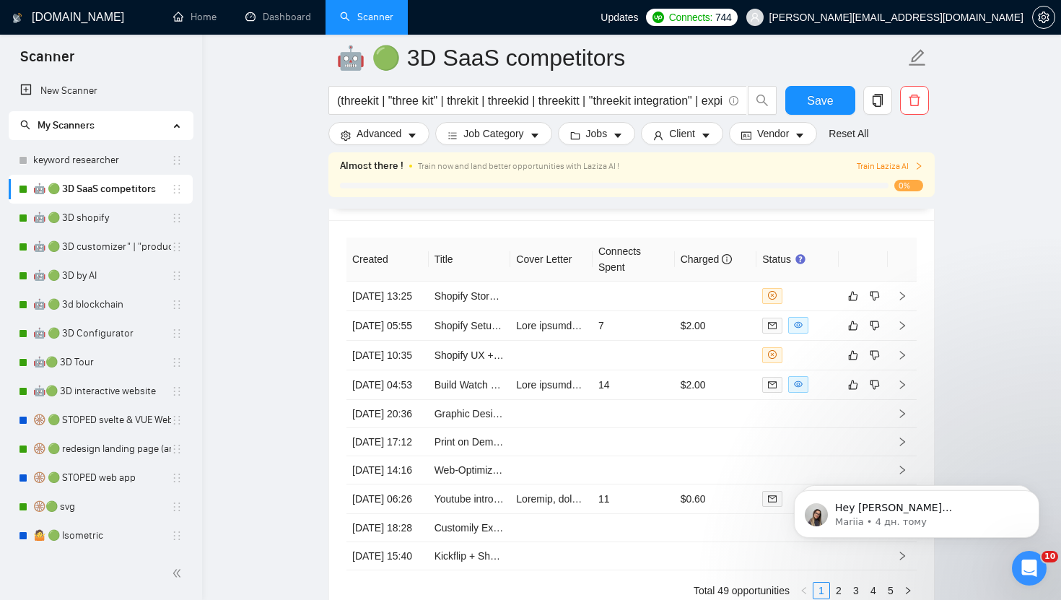
scroll to position [3762, 0]
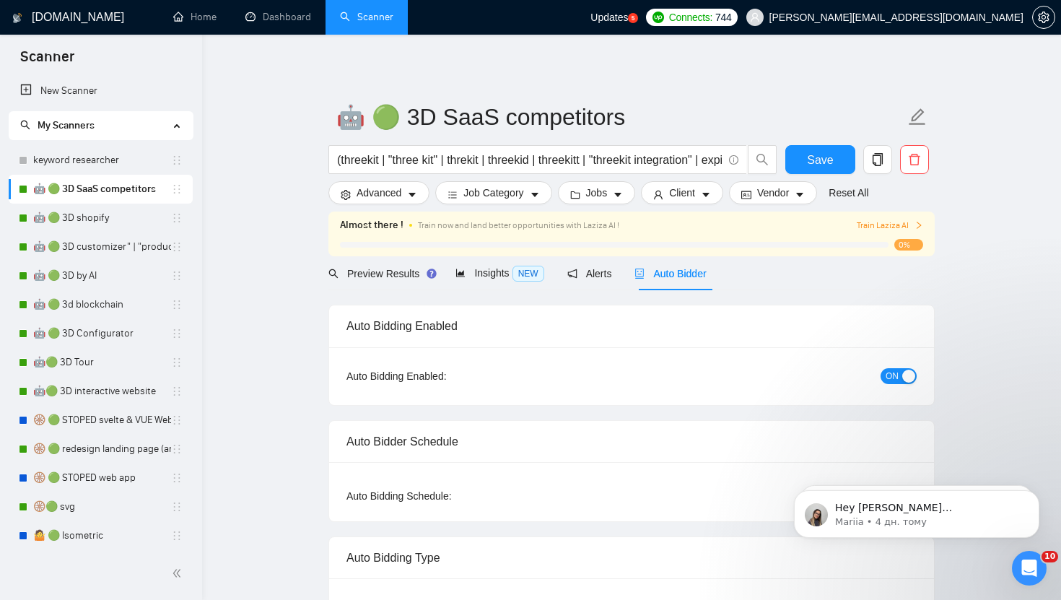
click at [628, 12] on span "Updates" at bounding box center [610, 18] width 38 height 12
